Goal: Information Seeking & Learning: Learn about a topic

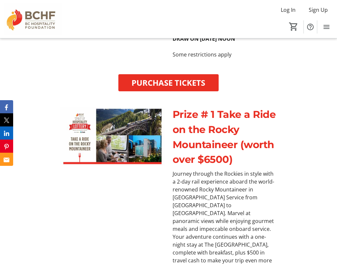
scroll to position [967, 0]
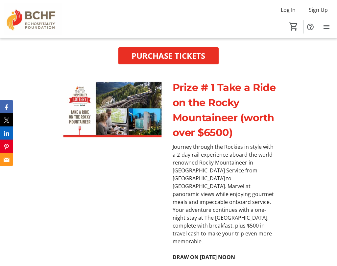
drag, startPoint x: 238, startPoint y: 119, endPoint x: 235, endPoint y: 115, distance: 4.0
click at [235, 115] on p "Prize # 1 Take a Ride on the Rocky Mountaineer (worth over $6500)" at bounding box center [225, 110] width 105 height 60
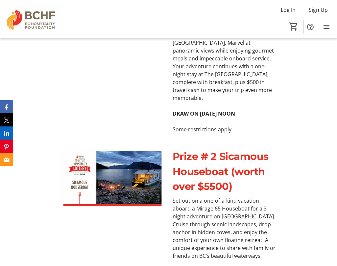
scroll to position [1111, 0]
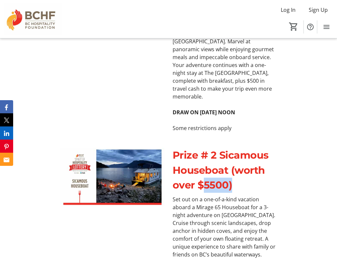
drag, startPoint x: 236, startPoint y: 158, endPoint x: 201, endPoint y: 161, distance: 34.9
click at [201, 161] on p "Prize # 2 Sicamous Houseboat (worth over $5500)" at bounding box center [225, 170] width 105 height 45
click at [265, 156] on p "Prize # 2 Sicamous Houseboat (worth over $5500)" at bounding box center [225, 170] width 105 height 45
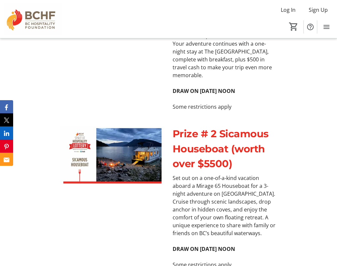
scroll to position [1133, 0]
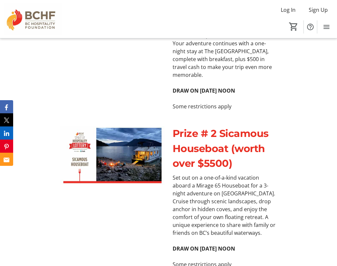
click at [192, 198] on p "Set out on a one-of-a-kind vacation aboard a Mirage 65 Houseboat for a 3-night …" at bounding box center [225, 205] width 105 height 63
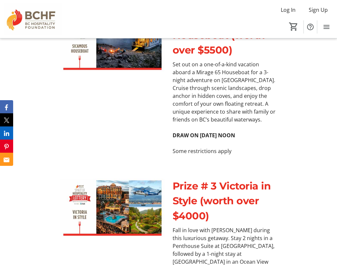
scroll to position [1247, 0]
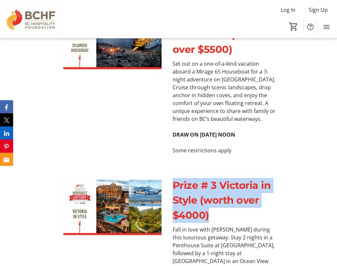
drag, startPoint x: 215, startPoint y: 190, endPoint x: 175, endPoint y: 152, distance: 54.9
click at [175, 178] on p "Prize # 3 Victoria in Style (worth over $4000)" at bounding box center [225, 200] width 105 height 45
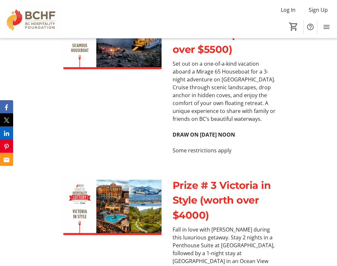
click at [240, 178] on p "Prize # 3 Victoria in Style (worth over $4000)" at bounding box center [225, 200] width 105 height 45
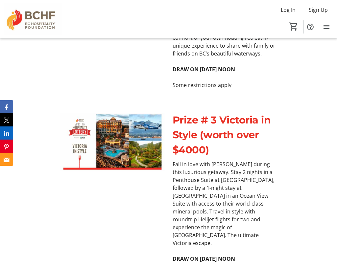
scroll to position [1313, 0]
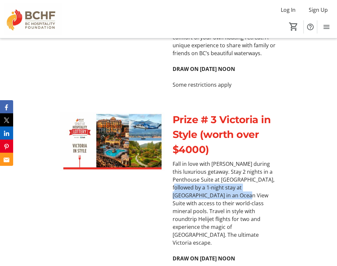
drag, startPoint x: 212, startPoint y: 166, endPoint x: 177, endPoint y: 161, distance: 35.1
click at [177, 161] on p "Fall in love with [PERSON_NAME] during this luxurious getaway. Stay 2 nights in…" at bounding box center [225, 203] width 105 height 87
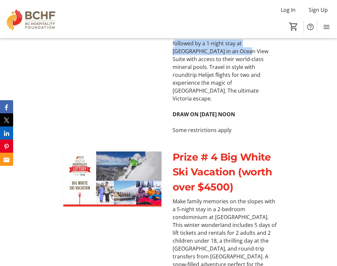
scroll to position [1457, 0]
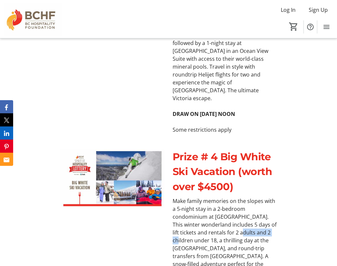
drag, startPoint x: 227, startPoint y: 195, endPoint x: 276, endPoint y: 194, distance: 49.0
click at [276, 197] on p "Make family memories on the slopes with a 5-night stay in a 2-bedroom condomini…" at bounding box center [225, 236] width 105 height 79
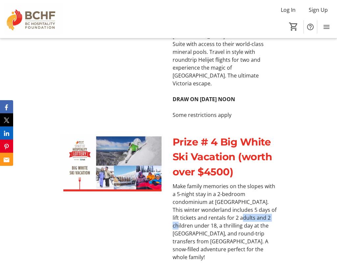
scroll to position [1502, 0]
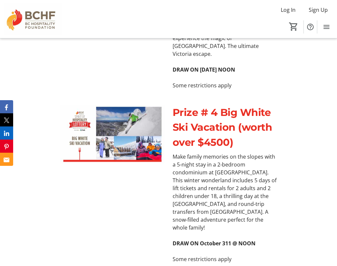
click at [199, 164] on p "Make family memories on the slopes with a 5-night stay in a 2-bedroom condomini…" at bounding box center [225, 192] width 105 height 79
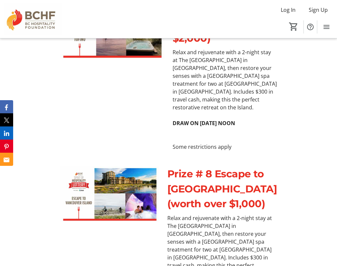
scroll to position [2129, 0]
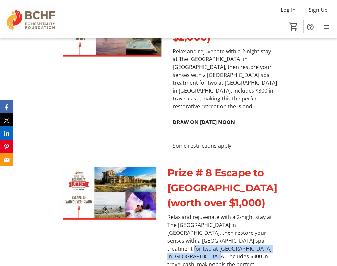
drag, startPoint x: 234, startPoint y: 197, endPoint x: 267, endPoint y: 201, distance: 32.8
click at [267, 213] on p "Relax and rejuvenate with a 2-night stay at The [GEOGRAPHIC_DATA] in [GEOGRAPHI…" at bounding box center [222, 244] width 110 height 63
click at [272, 213] on p "Relax and rejuvenate with a 2-night stay at The [GEOGRAPHIC_DATA] in [GEOGRAPHI…" at bounding box center [222, 244] width 110 height 63
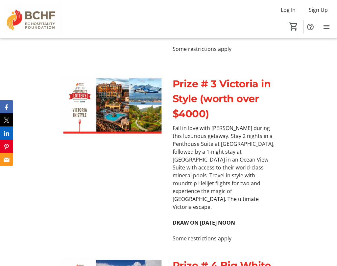
scroll to position [1317, 0]
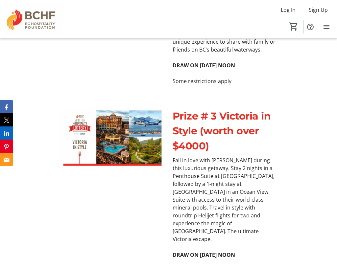
click at [236, 109] on p "Prize # 3 Victoria in Style (worth over $4000)" at bounding box center [225, 131] width 105 height 45
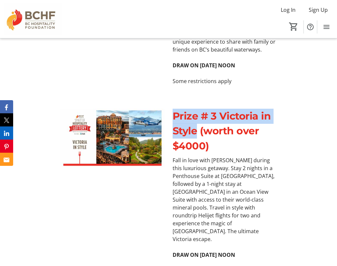
drag, startPoint x: 196, startPoint y: 103, endPoint x: 175, endPoint y: 88, distance: 25.2
click at [175, 109] on p "Prize # 3 Victoria in Style (worth over $4000)" at bounding box center [225, 131] width 105 height 45
copy p "Prize # 3 Victoria in Style"
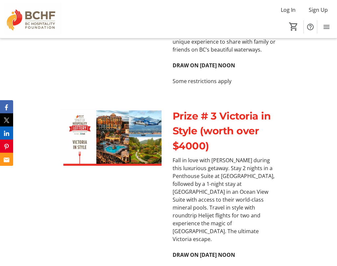
click at [229, 168] on p "Fall in love with [PERSON_NAME] during this luxurious getaway. Stay 2 nights in…" at bounding box center [225, 199] width 105 height 87
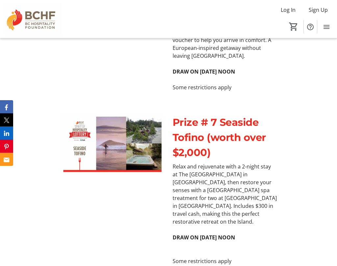
scroll to position [2015, 0]
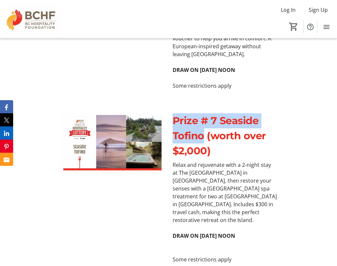
drag, startPoint x: 204, startPoint y: 93, endPoint x: 175, endPoint y: 75, distance: 34.4
click at [175, 113] on p "Prize # 7 Seaside Tofino (worth over $2,000)" at bounding box center [225, 135] width 105 height 45
copy p "Prize # 7 Seaside Tofino"
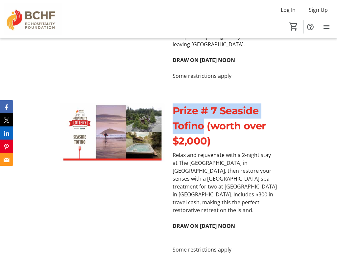
scroll to position [2023, 0]
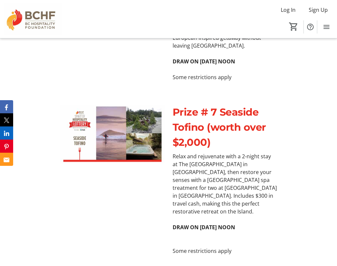
click at [233, 152] on p "Relax and rejuvenate with a 2-night stay at The [GEOGRAPHIC_DATA] in [GEOGRAPHI…" at bounding box center [225, 183] width 105 height 63
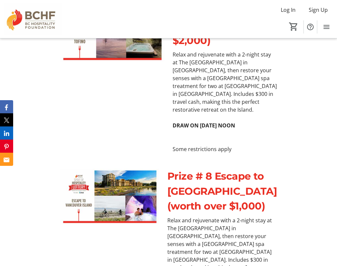
scroll to position [2120, 0]
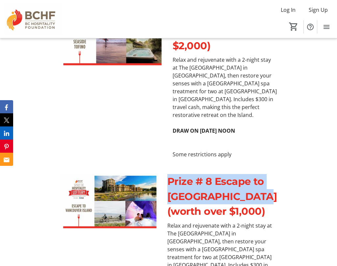
drag, startPoint x: 266, startPoint y: 154, endPoint x: 175, endPoint y: 136, distance: 93.1
click at [175, 174] on p "Prize # 8 Escape to [GEOGRAPHIC_DATA] (worth over $1,000)" at bounding box center [222, 196] width 110 height 45
copy p "Prize # 8 Escape to [GEOGRAPHIC_DATA]"
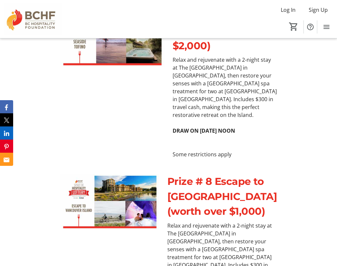
click at [204, 222] on p "Relax and rejuvenate with a 2-night stay at The [GEOGRAPHIC_DATA] in [GEOGRAPHI…" at bounding box center [222, 253] width 110 height 63
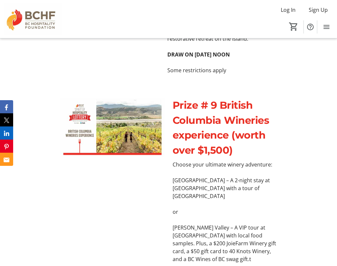
scroll to position [2361, 0]
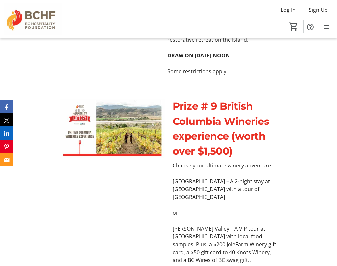
click at [181, 99] on p "Prize # 9 British Columbia Wineries experience (worth over $1,500)" at bounding box center [225, 129] width 105 height 60
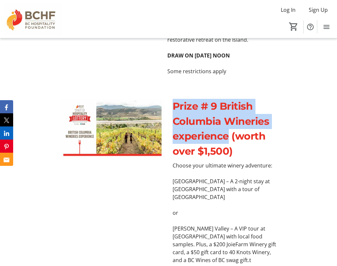
drag, startPoint x: 170, startPoint y: 61, endPoint x: 229, endPoint y: 89, distance: 65.7
click at [229, 99] on div "Prize # 9 British Columbia Wineries experience (worth over $1,500)" at bounding box center [225, 129] width 112 height 60
copy p "Prize # 9 British Columbia Wineries experience"
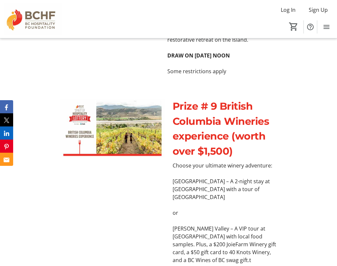
click at [241, 225] on p "[PERSON_NAME] Valley – A VIP tour at [GEOGRAPHIC_DATA] with local food samples.…" at bounding box center [225, 244] width 105 height 39
drag, startPoint x: 235, startPoint y: 216, endPoint x: 173, endPoint y: 219, distance: 62.8
click at [173, 225] on p "[PERSON_NAME] Valley – A VIP tour at [GEOGRAPHIC_DATA] with local food samples.…" at bounding box center [225, 244] width 105 height 39
copy p "Wines of BC swag gift.t"
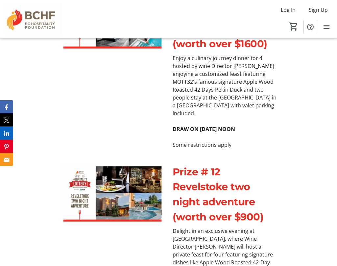
scroll to position [2911, 0]
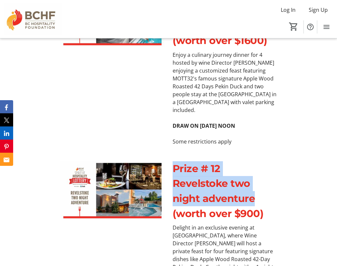
drag, startPoint x: 175, startPoint y: 125, endPoint x: 261, endPoint y: 153, distance: 90.4
click at [261, 161] on p "Prize # 12 Revelstoke two night adventure (worth over $900)" at bounding box center [225, 191] width 105 height 60
copy p "Prize # 12 Revelstoke two night adventure"
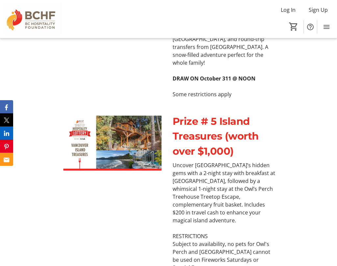
scroll to position [1672, 0]
